Goal: Navigation & Orientation: Find specific page/section

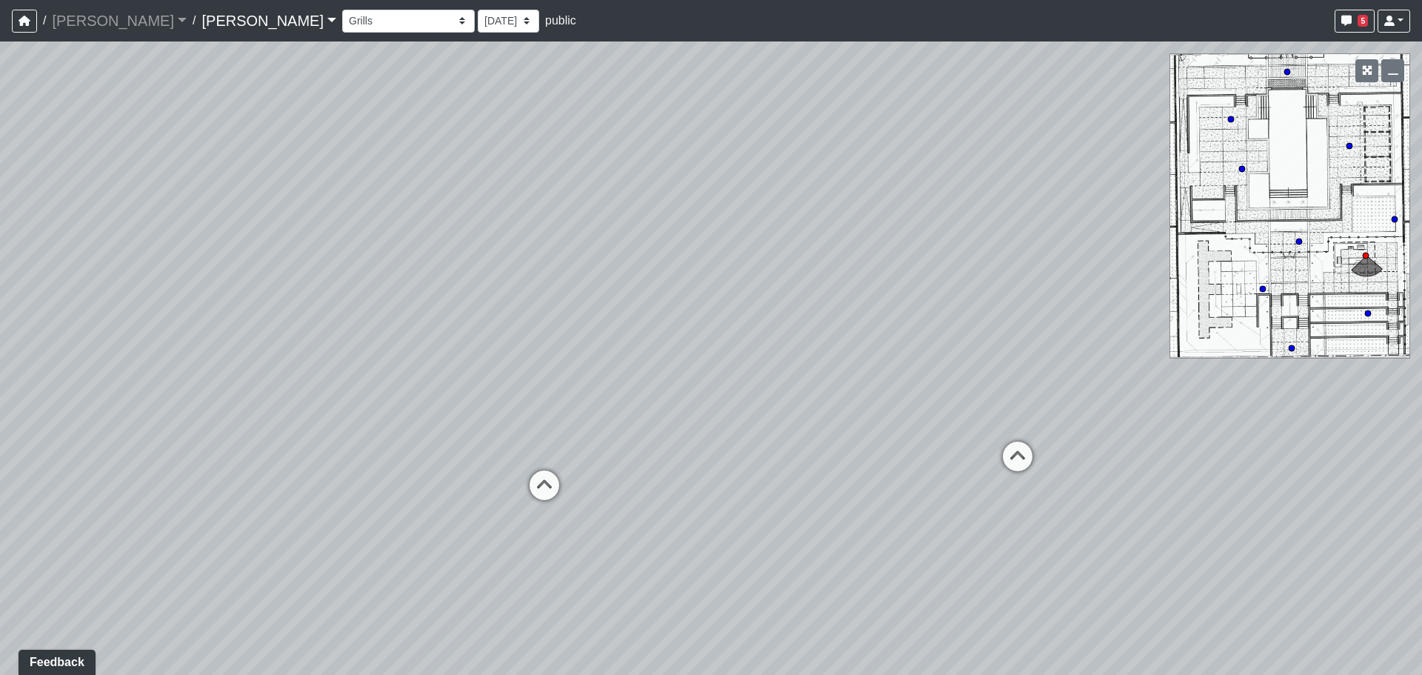
drag, startPoint x: 1019, startPoint y: 183, endPoint x: 886, endPoint y: 96, distance: 158.8
click at [886, 96] on div "Loading... Third Level Seating Loading... Grass Loungers Loading... Pool Lounge…" at bounding box center [711, 357] width 1422 height 633
click at [1356, 19] on button "5" at bounding box center [1355, 21] width 40 height 23
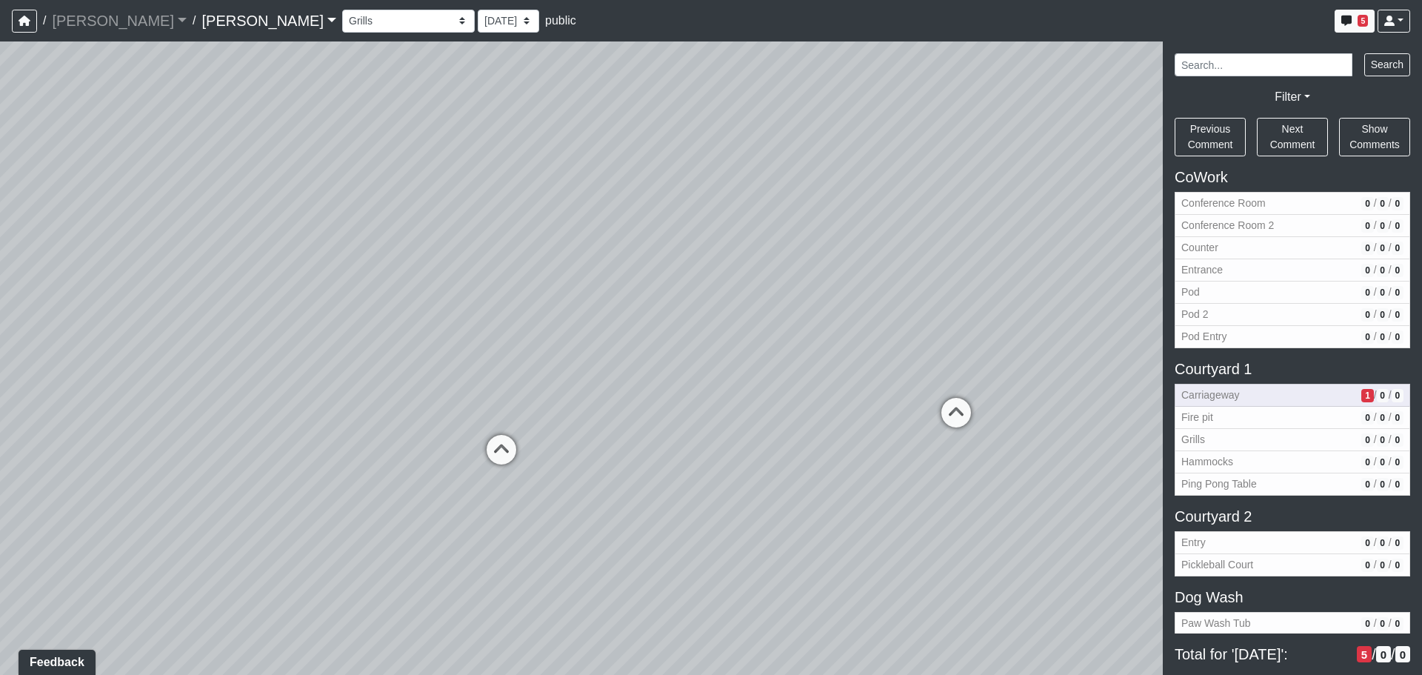
click at [1269, 390] on span "Carriageway" at bounding box center [1269, 395] width 174 height 16
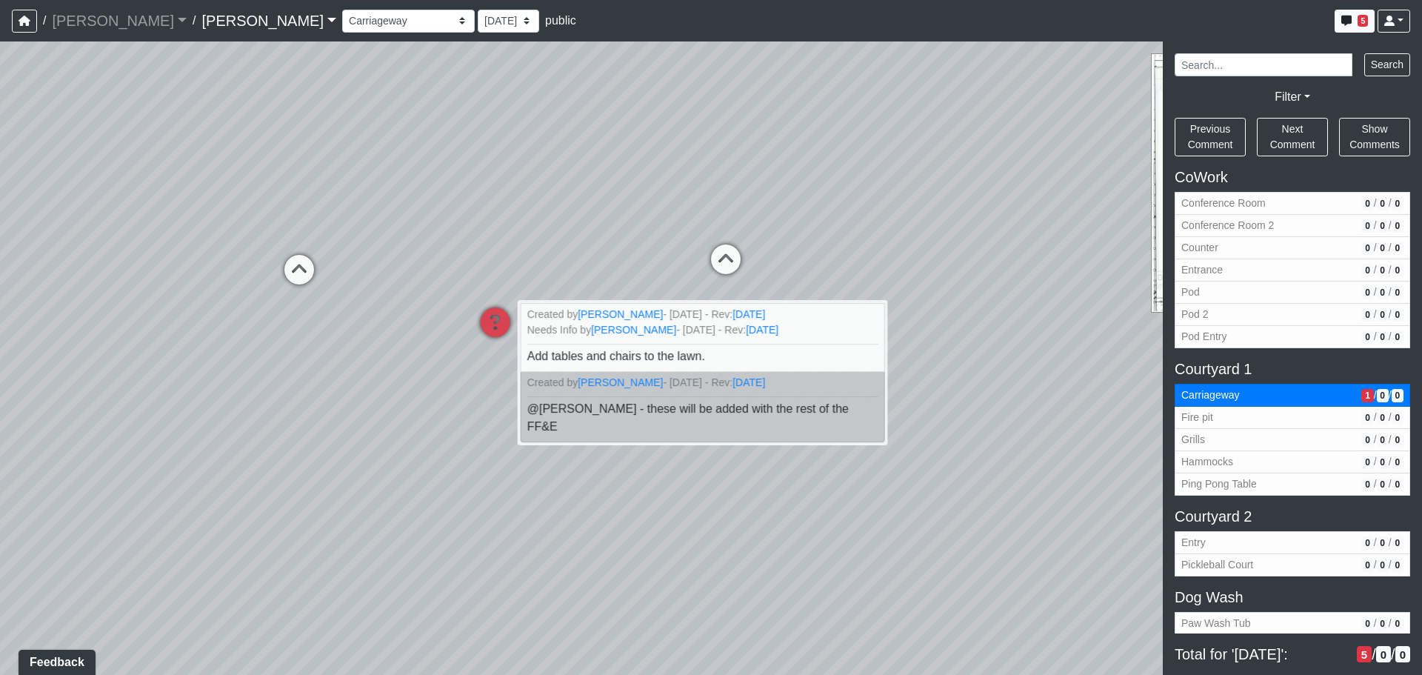
drag, startPoint x: 777, startPoint y: 142, endPoint x: 861, endPoint y: 236, distance: 125.4
click at [861, 236] on div "Loading... Third Level Seating Loading... Grass Loungers Loading... Pool Lounge…" at bounding box center [711, 357] width 1422 height 633
click at [525, 176] on div "Loading... Third Level Seating Loading... Grass Loungers Loading... Pool Lounge…" at bounding box center [711, 357] width 1422 height 633
click at [577, 207] on div "Loading... Third Level Seating Loading... Grass Loungers Loading... Pool Lounge…" at bounding box center [711, 357] width 1422 height 633
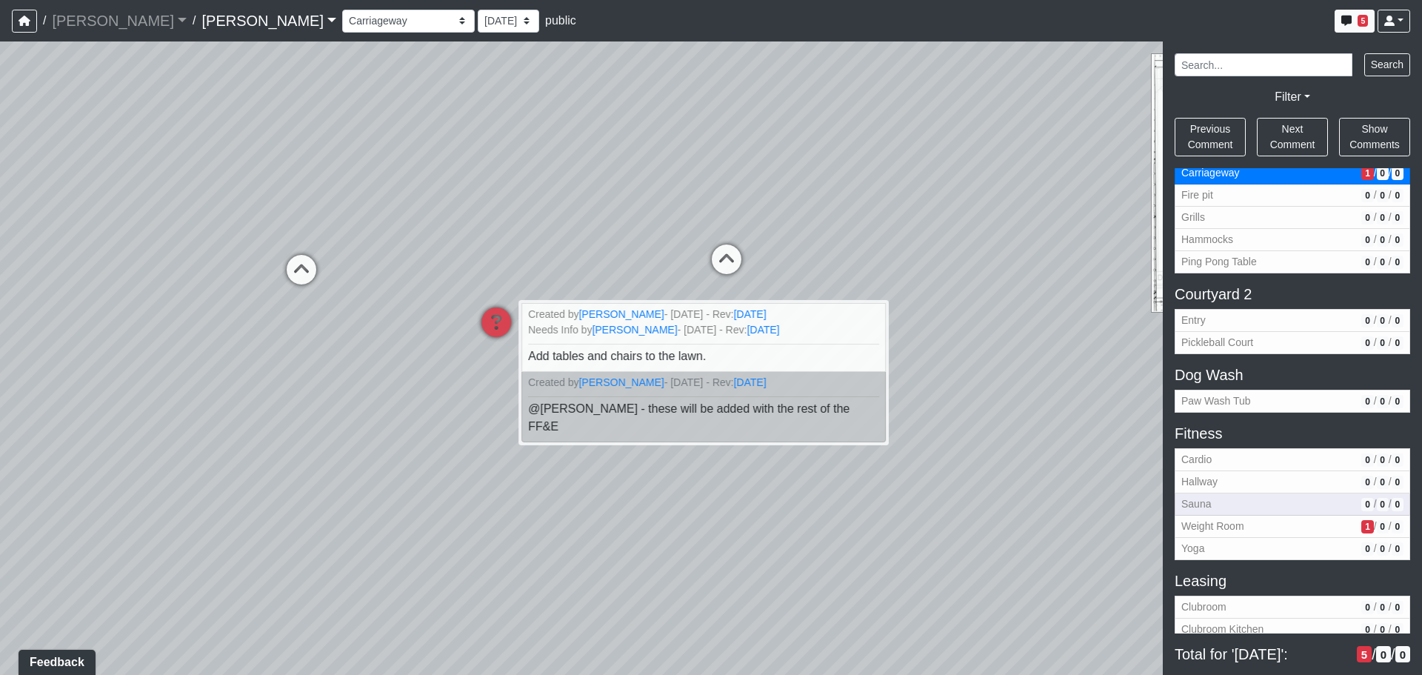
scroll to position [296, 0]
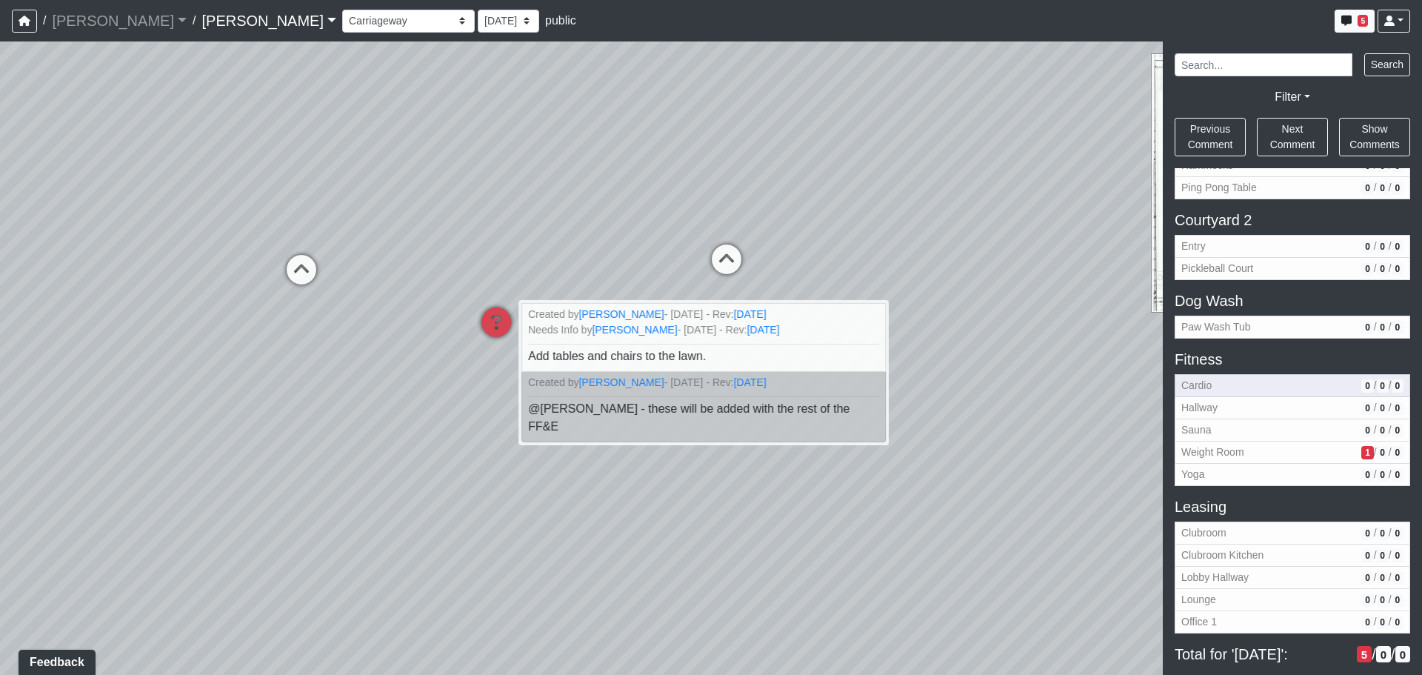
click at [1248, 392] on span "Cardio" at bounding box center [1269, 386] width 174 height 16
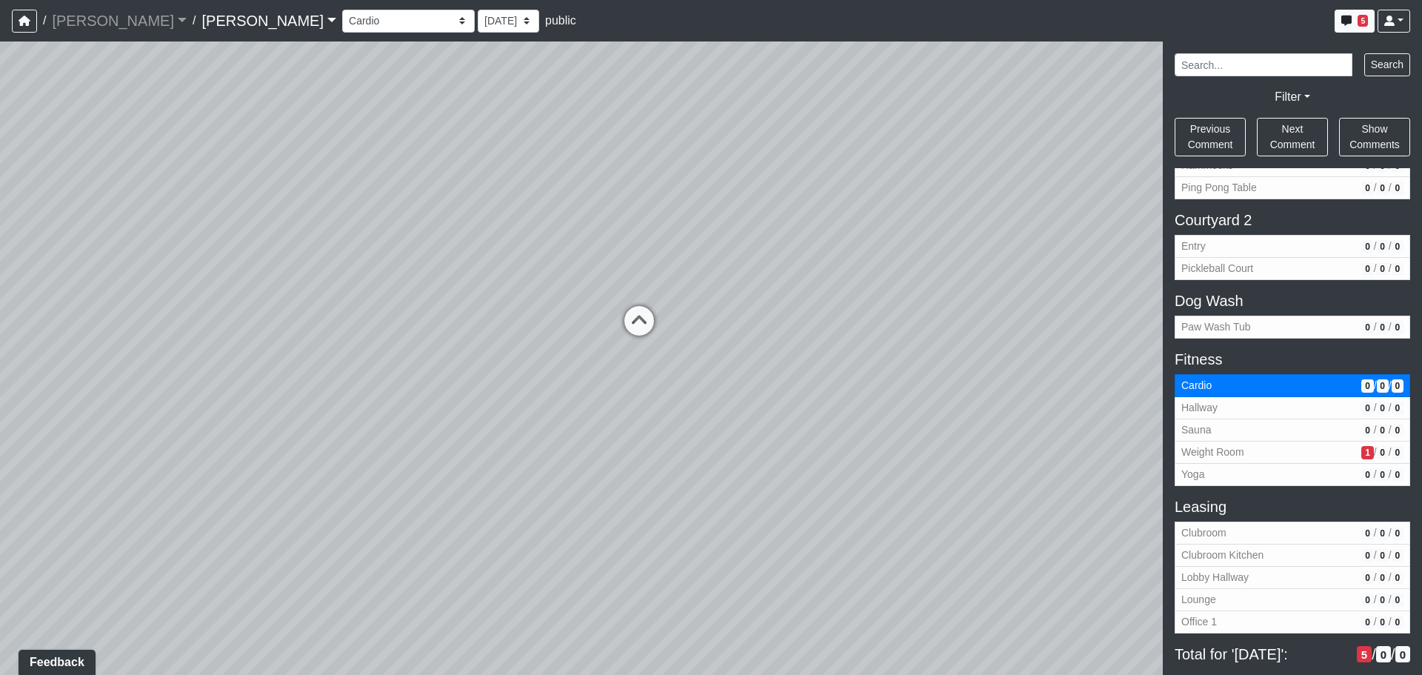
drag, startPoint x: 904, startPoint y: 436, endPoint x: 933, endPoint y: 250, distance: 189.0
click at [948, 236] on div "Loading... Third Level Seating Loading... Grass Loungers Loading... Pool Lounge…" at bounding box center [711, 357] width 1422 height 633
drag, startPoint x: 476, startPoint y: 325, endPoint x: 818, endPoint y: 349, distance: 342.3
click at [833, 346] on div "Loading... Third Level Seating Loading... Grass Loungers Loading... Pool Lounge…" at bounding box center [711, 357] width 1422 height 633
drag, startPoint x: 748, startPoint y: 319, endPoint x: 763, endPoint y: 330, distance: 18.5
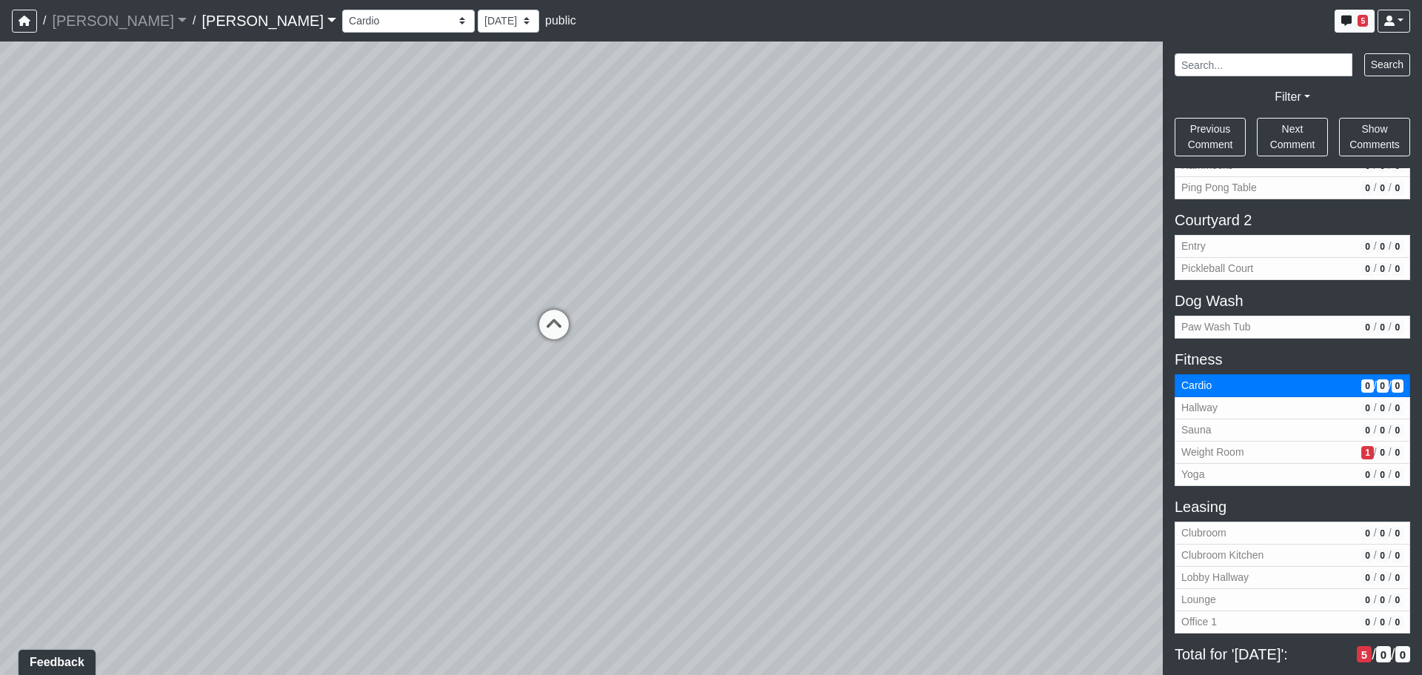
click at [763, 330] on div "Loading... Third Level Seating Loading... Grass Loungers Loading... Pool Lounge…" at bounding box center [711, 357] width 1422 height 633
drag, startPoint x: 882, startPoint y: 266, endPoint x: 907, endPoint y: 262, distance: 25.5
click at [905, 262] on div "Loading... Third Level Seating Loading... Grass Loungers Loading... Pool Lounge…" at bounding box center [711, 357] width 1422 height 633
drag, startPoint x: 549, startPoint y: 275, endPoint x: 788, endPoint y: 310, distance: 241.9
click at [788, 310] on div "Loading... Third Level Seating Loading... Grass Loungers Loading... Pool Lounge…" at bounding box center [711, 357] width 1422 height 633
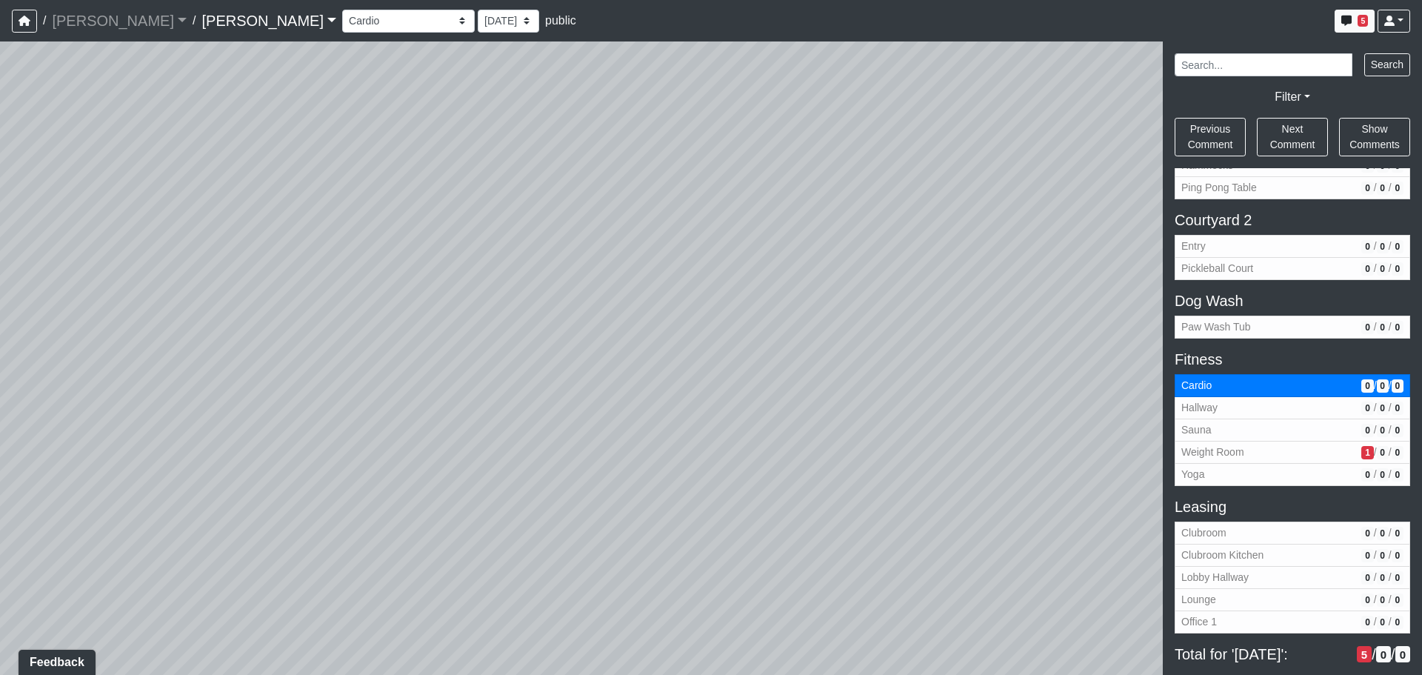
drag, startPoint x: 739, startPoint y: 324, endPoint x: 759, endPoint y: 340, distance: 25.8
click at [759, 340] on div "Loading... Third Level Seating Loading... Grass Loungers Loading... Pool Lounge…" at bounding box center [711, 357] width 1422 height 633
drag, startPoint x: 544, startPoint y: 411, endPoint x: 225, endPoint y: 383, distance: 319.8
click at [216, 382] on div "Loading... Third Level Seating Loading... Grass Loungers Loading... Pool Lounge…" at bounding box center [711, 357] width 1422 height 633
drag, startPoint x: 228, startPoint y: 401, endPoint x: 24, endPoint y: 359, distance: 207.9
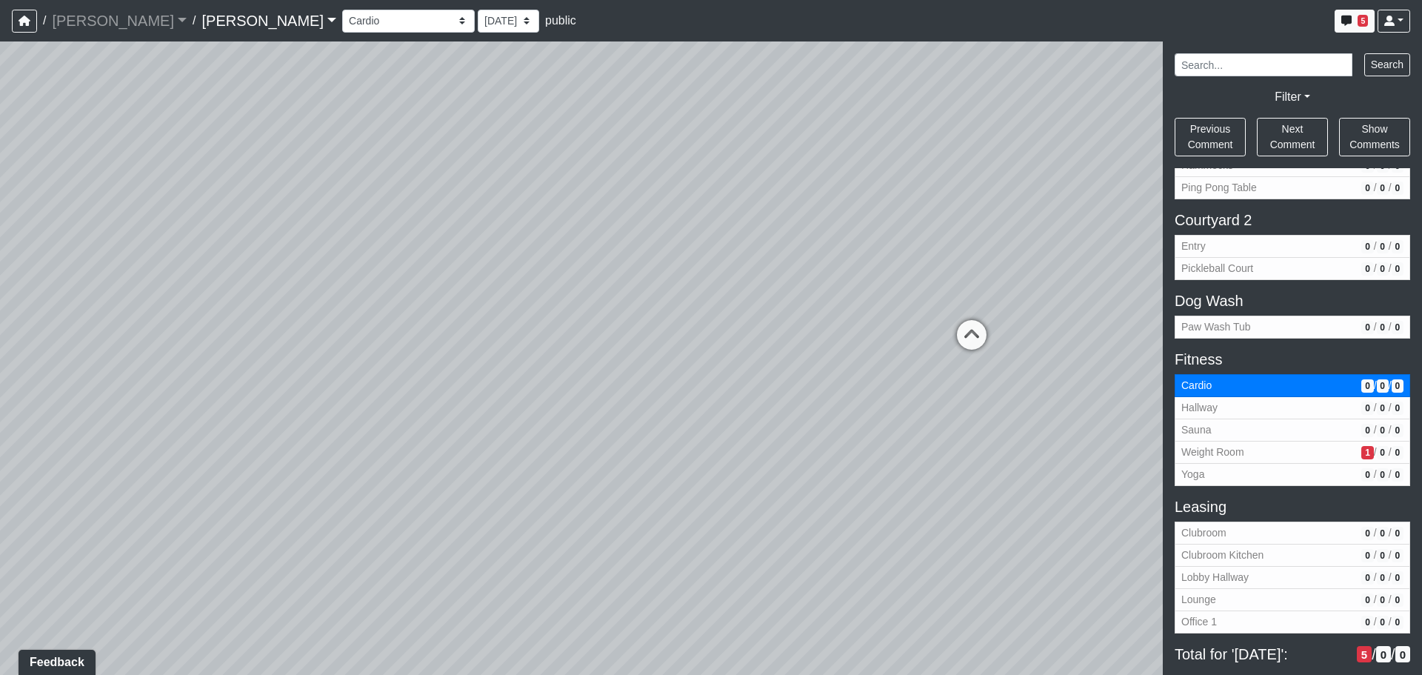
click at [24, 359] on div "Loading... Third Level Seating Loading... Grass Loungers Loading... Pool Lounge…" at bounding box center [711, 357] width 1422 height 633
drag, startPoint x: 242, startPoint y: 435, endPoint x: 240, endPoint y: 416, distance: 18.6
click at [183, 426] on div "Loading... Third Level Seating Loading... Grass Loungers Loading... Pool Lounge…" at bounding box center [711, 357] width 1422 height 633
drag, startPoint x: 531, startPoint y: 391, endPoint x: 338, endPoint y: 436, distance: 198.6
click at [338, 436] on div "Loading... Third Level Seating Loading... Grass Loungers Loading... Pool Lounge…" at bounding box center [711, 357] width 1422 height 633
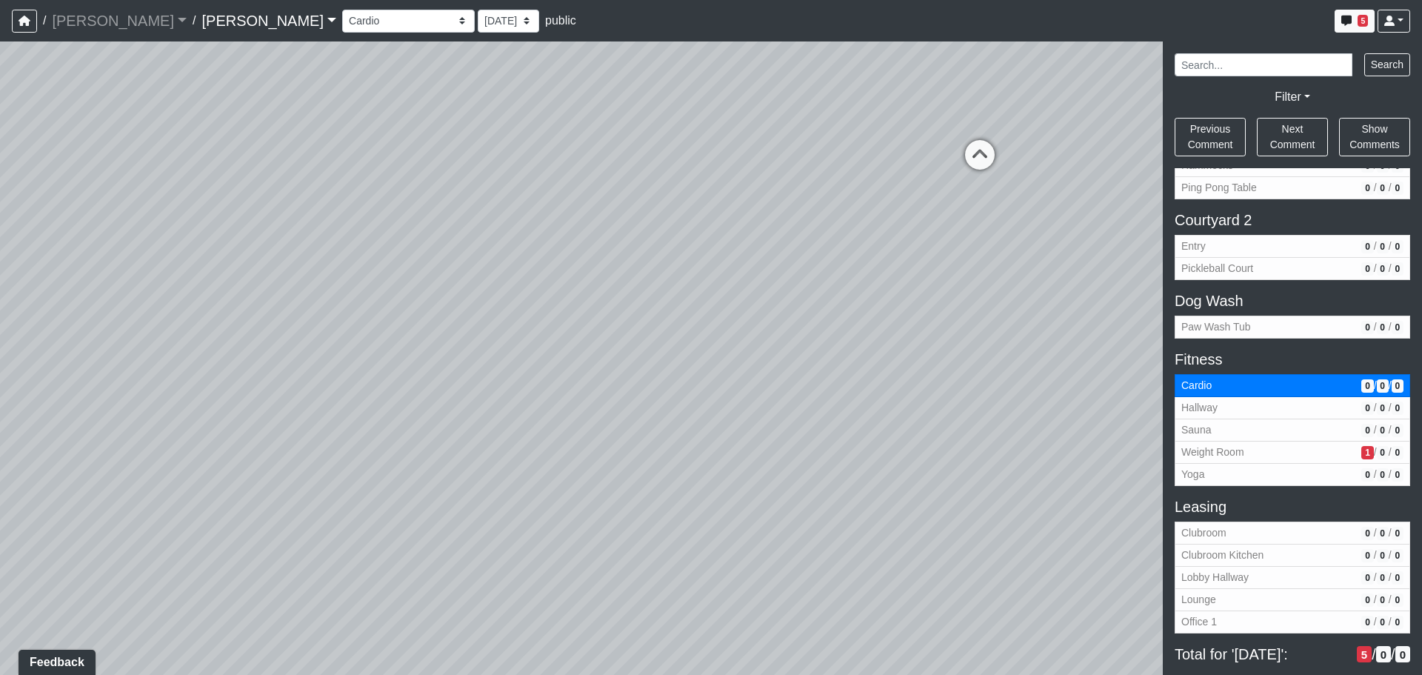
drag, startPoint x: 586, startPoint y: 347, endPoint x: 404, endPoint y: 485, distance: 228.5
click at [404, 485] on div "Loading... Third Level Seating Loading... Grass Loungers Loading... Pool Lounge…" at bounding box center [711, 357] width 1422 height 633
click at [833, 257] on div "Loading... Third Level Seating Loading... Grass Loungers Loading... Pool Lounge…" at bounding box center [711, 357] width 1422 height 633
click at [899, 247] on icon at bounding box center [899, 258] width 44 height 44
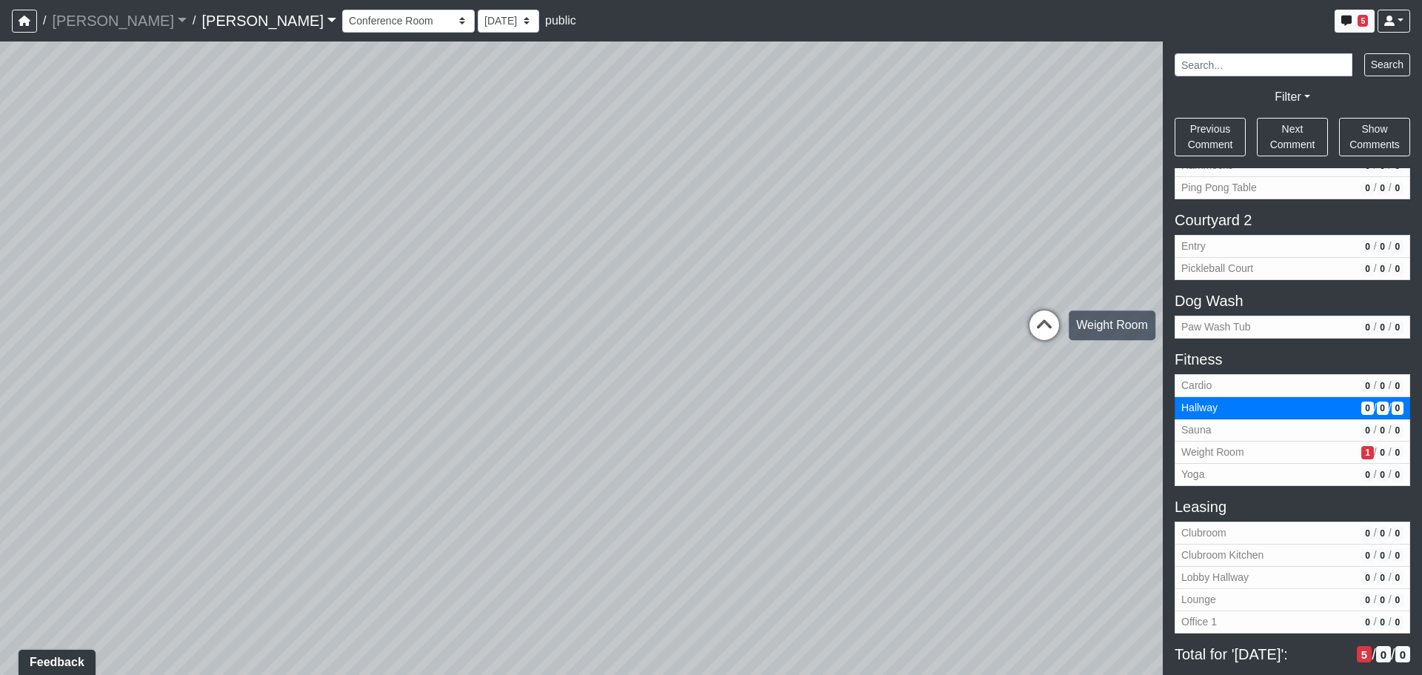
click at [1026, 328] on icon at bounding box center [1044, 332] width 44 height 44
select select "fJc5aKiMUiMaQk47ZdTTUU"
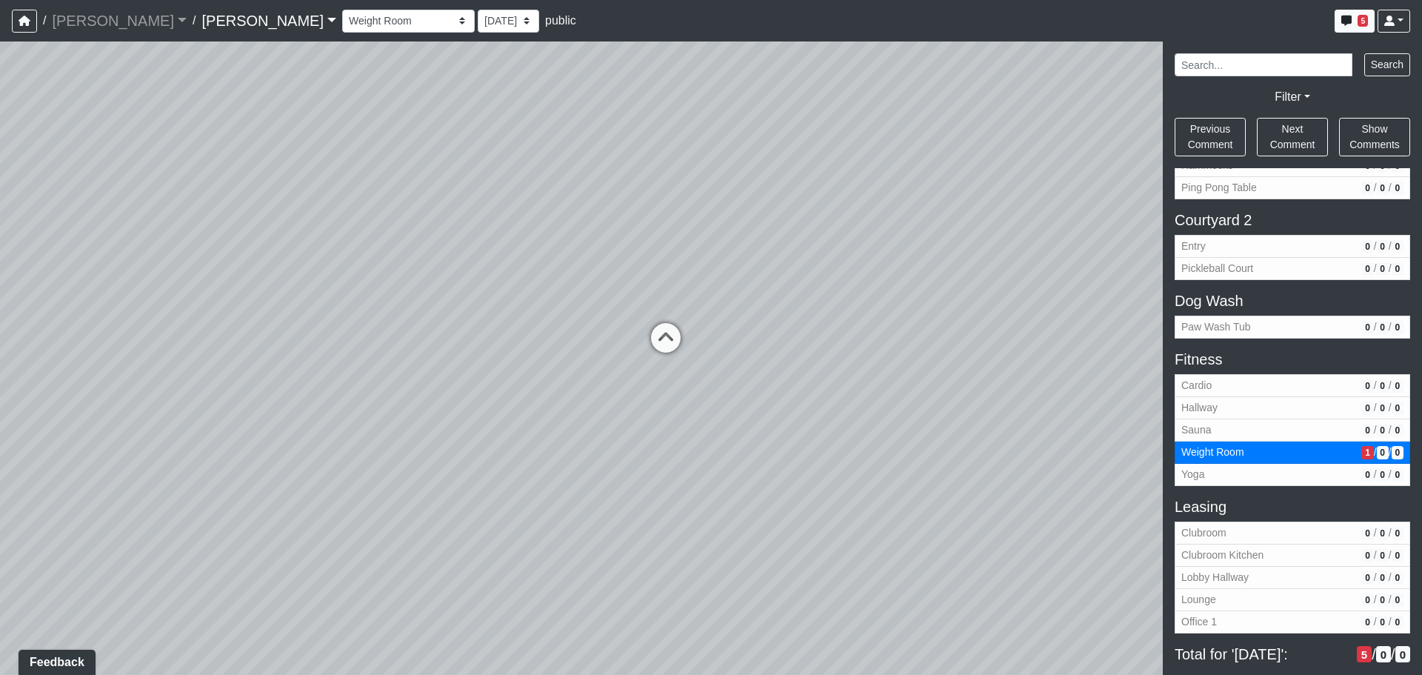
drag, startPoint x: 587, startPoint y: 246, endPoint x: 431, endPoint y: 254, distance: 156.5
click at [431, 254] on div "Loading... Third Level Seating Loading... Grass Loungers Loading... Pool Lounge…" at bounding box center [711, 357] width 1422 height 633
drag, startPoint x: 732, startPoint y: 277, endPoint x: 547, endPoint y: 274, distance: 184.5
click at [547, 274] on div "Loading... Third Level Seating Loading... Grass Loungers Loading... Pool Lounge…" at bounding box center [711, 357] width 1422 height 633
